Goal: Task Accomplishment & Management: Use online tool/utility

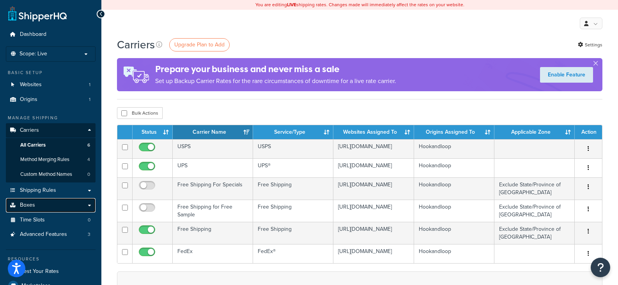
click at [31, 205] on span "Boxes" at bounding box center [27, 205] width 15 height 7
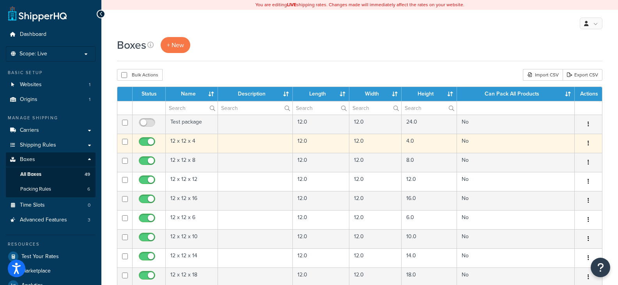
click at [236, 141] on td at bounding box center [255, 143] width 75 height 19
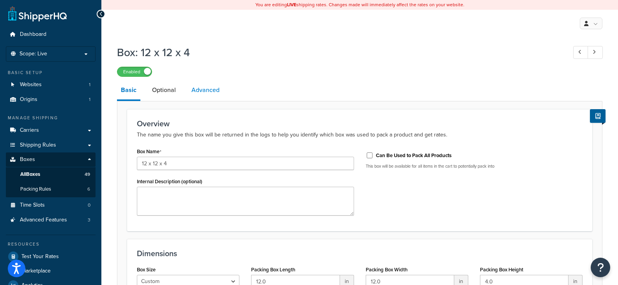
click at [207, 90] on link "Advanced" at bounding box center [206, 90] width 36 height 19
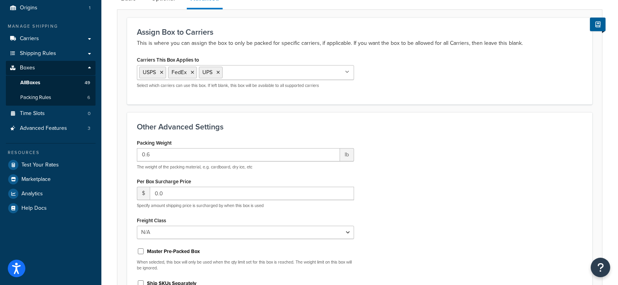
scroll to position [78, 0]
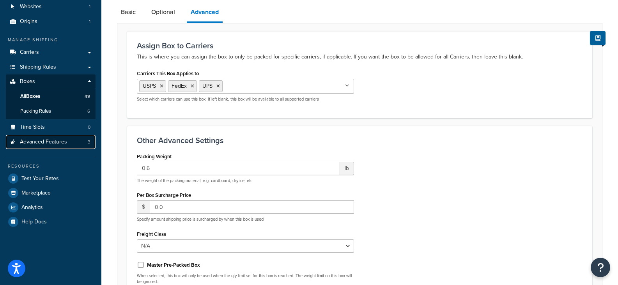
click at [48, 141] on span "Advanced Features" at bounding box center [43, 142] width 47 height 7
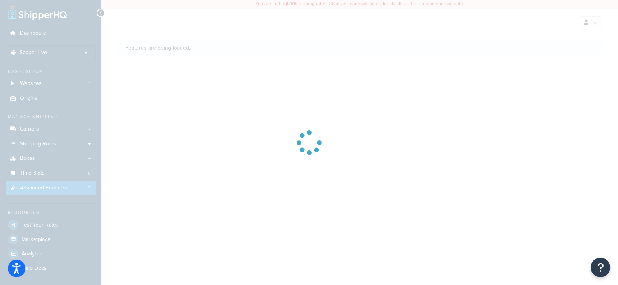
scroll to position [78, 0]
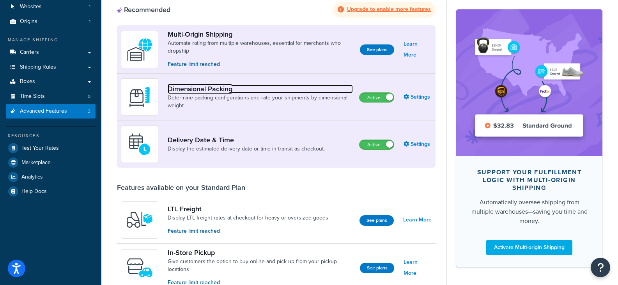
click at [209, 88] on link "Dimensional Packing" at bounding box center [260, 89] width 185 height 9
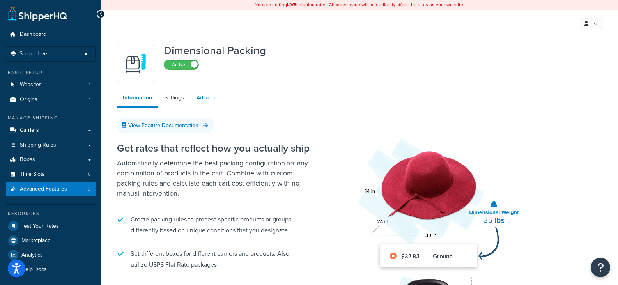
click at [212, 100] on link "Advanced" at bounding box center [209, 98] width 36 height 16
select select "false"
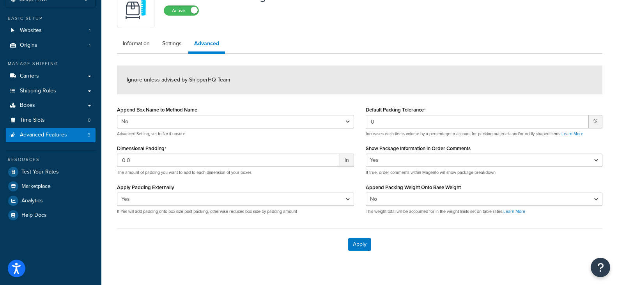
scroll to position [69, 0]
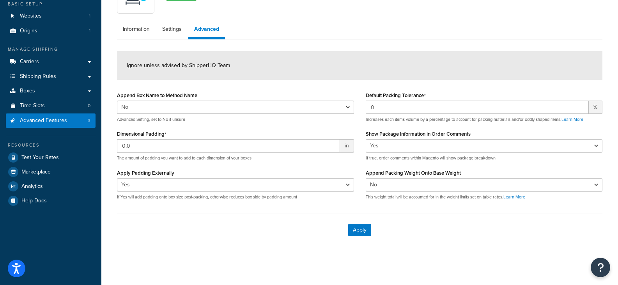
click at [239, 270] on div "You are editing LIVE shipping rates. Changes made will immediately affect the r…" at bounding box center [359, 108] width 517 height 354
click at [343, 147] on span "in" at bounding box center [347, 145] width 14 height 13
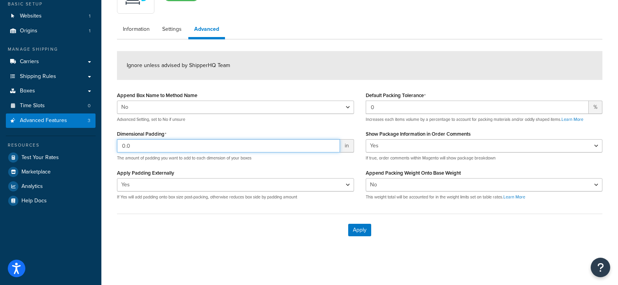
click at [181, 145] on input "0.0" at bounding box center [228, 145] width 223 height 13
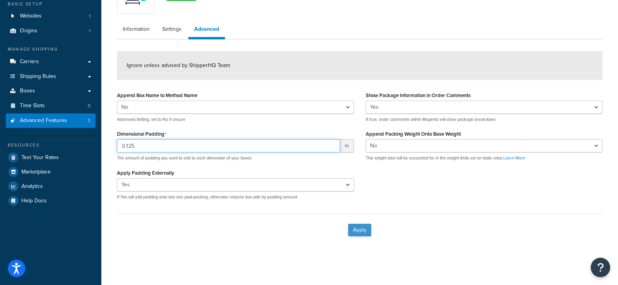
type input "0.125"
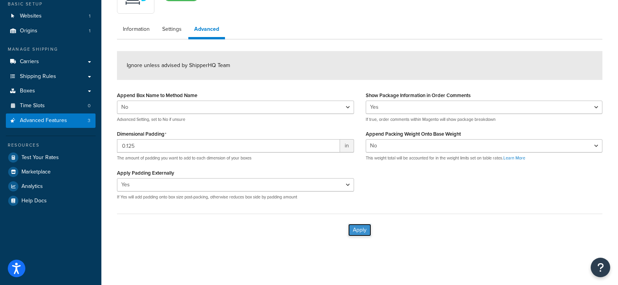
click at [357, 229] on button "Apply" at bounding box center [359, 230] width 23 height 12
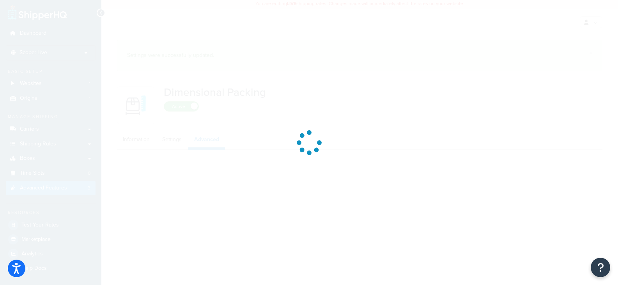
select select "false"
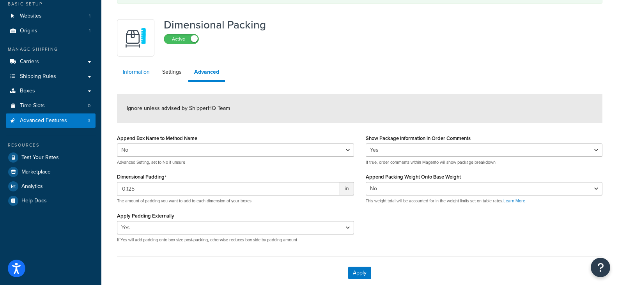
click at [138, 73] on link "Information" at bounding box center [136, 72] width 39 height 16
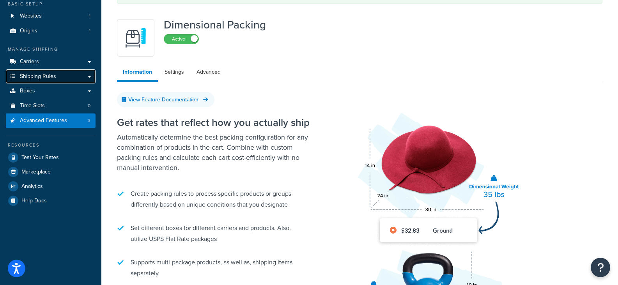
click at [39, 75] on span "Shipping Rules" at bounding box center [38, 76] width 36 height 7
